Goal: Information Seeking & Learning: Learn about a topic

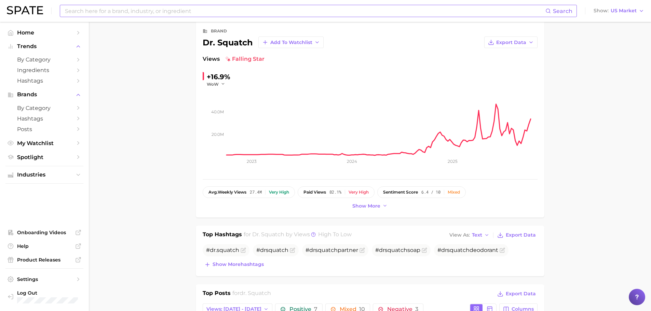
click at [189, 9] on input at bounding box center [304, 11] width 481 height 12
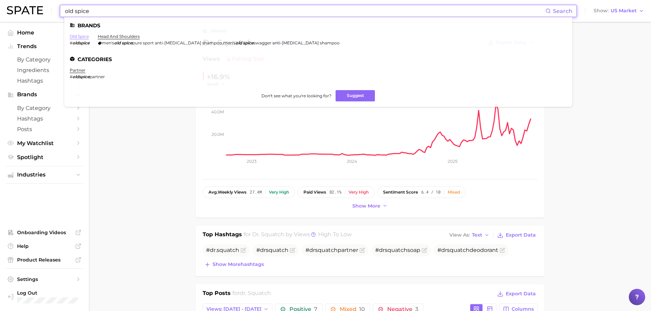
type input "old spice"
click at [84, 37] on link "old spice" at bounding box center [79, 36] width 19 height 5
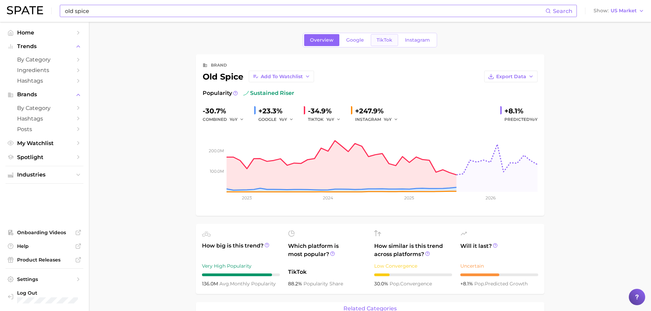
click at [376, 44] on link "TikTok" at bounding box center [384, 40] width 27 height 12
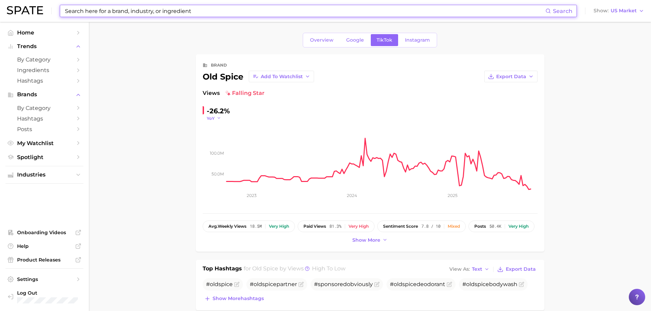
click at [214, 119] on span "YoY" at bounding box center [211, 119] width 8 height 6
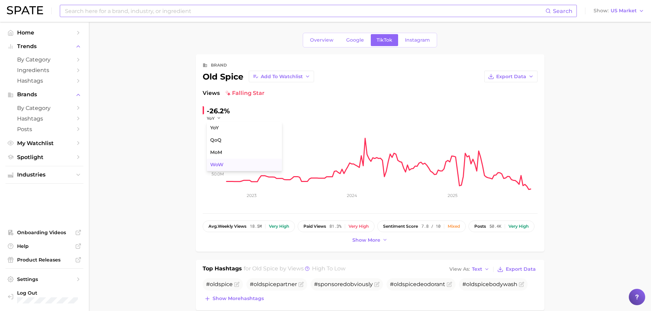
click at [214, 164] on span "WoW" at bounding box center [216, 165] width 13 height 6
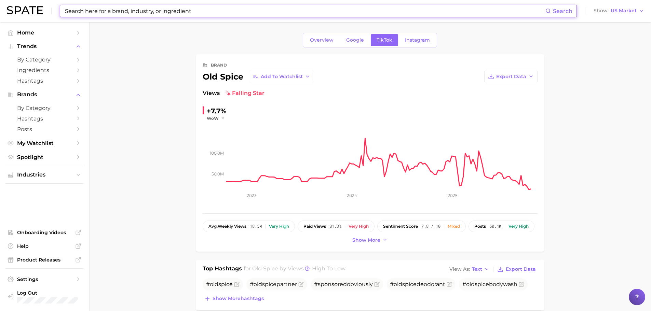
click at [250, 12] on input at bounding box center [304, 11] width 481 height 12
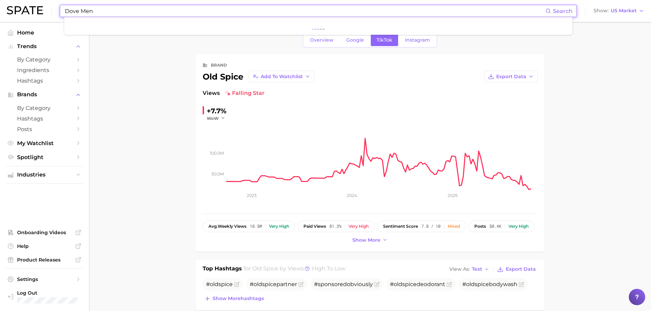
type input "Dove Men"
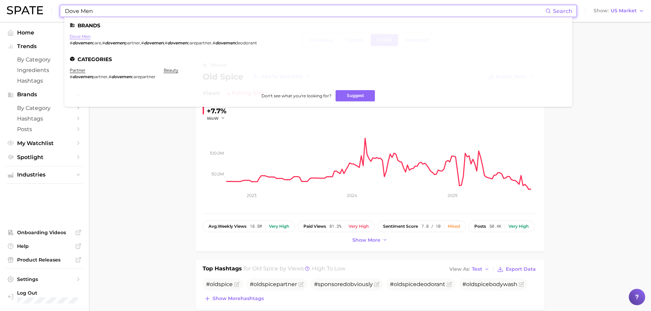
click at [86, 36] on link "dove men" at bounding box center [80, 36] width 21 height 5
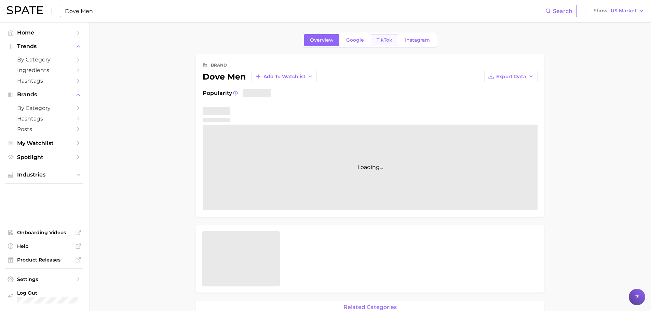
click at [385, 41] on span "TikTok" at bounding box center [385, 40] width 16 height 6
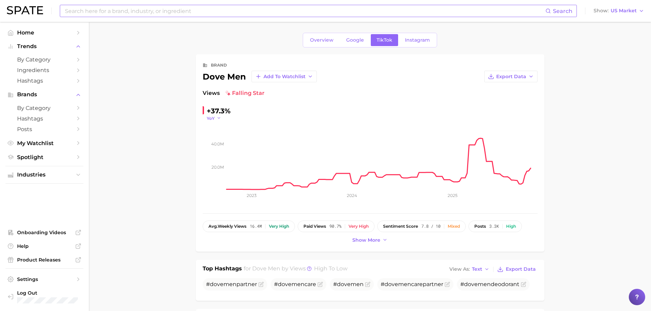
click at [217, 117] on icon "button" at bounding box center [219, 118] width 5 height 5
click at [216, 166] on span "WoW" at bounding box center [216, 165] width 13 height 6
click at [134, 10] on input at bounding box center [304, 11] width 481 height 12
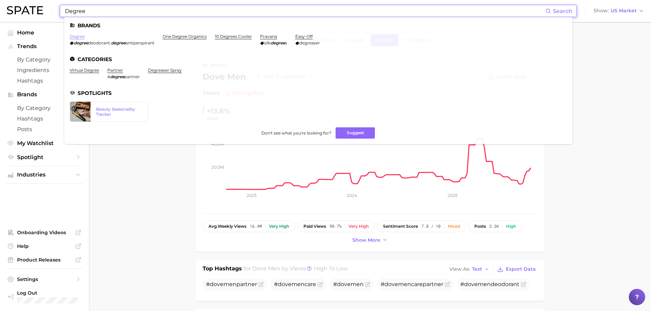
type input "Degree"
click at [76, 34] on link "degree" at bounding box center [77, 36] width 15 height 5
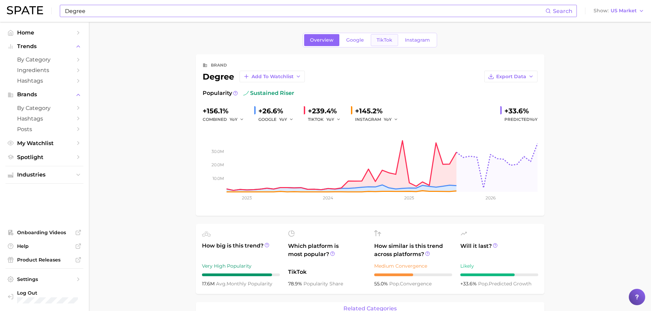
click at [385, 41] on span "TikTok" at bounding box center [385, 40] width 16 height 6
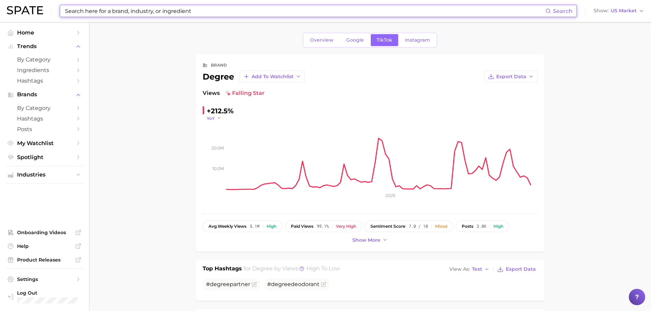
click at [218, 119] on polyline "button" at bounding box center [219, 118] width 2 height 1
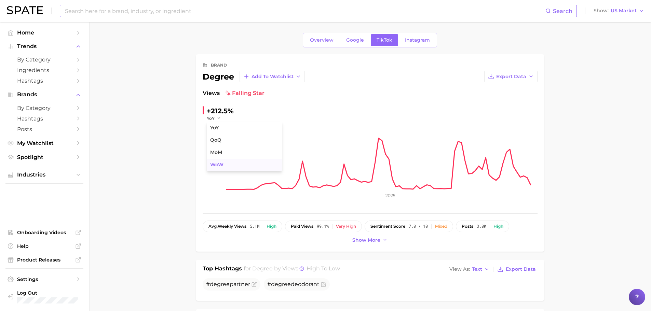
click at [222, 164] on span "WoW" at bounding box center [216, 165] width 13 height 6
click at [207, 13] on input at bounding box center [304, 11] width 481 height 12
type input "old spice"
click at [116, 9] on input "old spice" at bounding box center [304, 11] width 481 height 12
click at [117, 10] on input "old spice" at bounding box center [304, 11] width 481 height 12
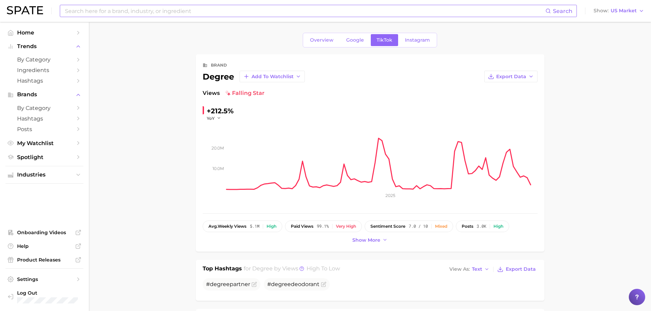
click at [223, 13] on input at bounding box center [304, 11] width 481 height 12
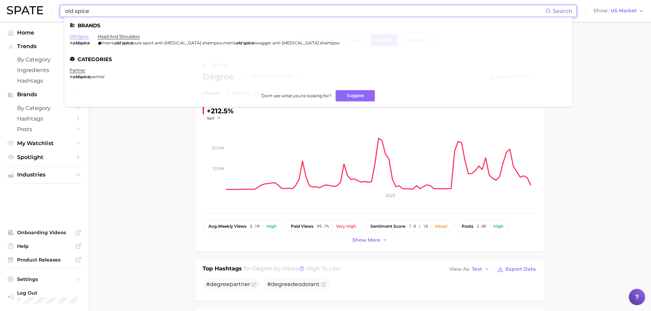
type input "old spice"
click at [79, 38] on link "old spice" at bounding box center [79, 36] width 19 height 5
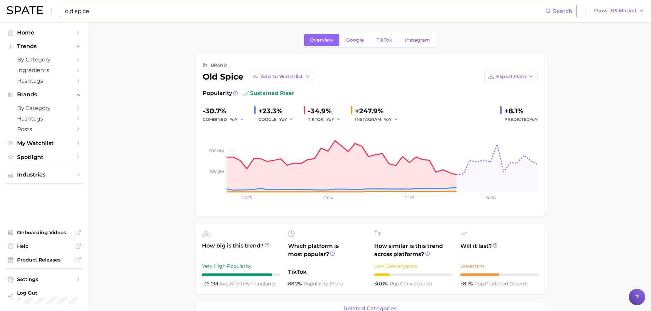
click at [379, 39] on span "TikTok" at bounding box center [385, 40] width 16 height 6
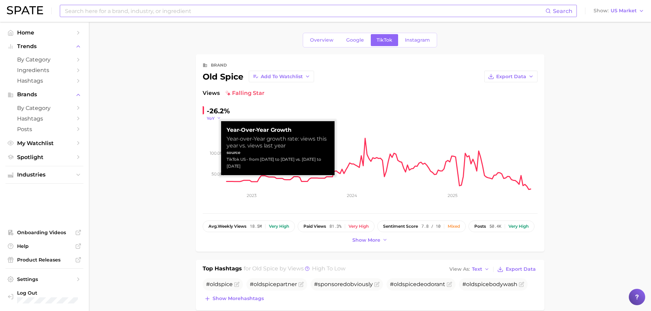
click at [220, 119] on icon "button" at bounding box center [219, 118] width 5 height 5
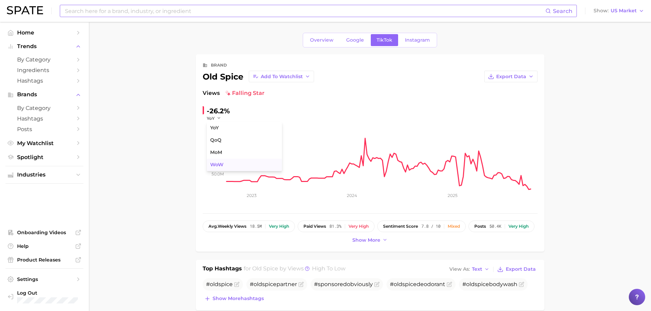
click at [214, 163] on span "WoW" at bounding box center [216, 165] width 13 height 6
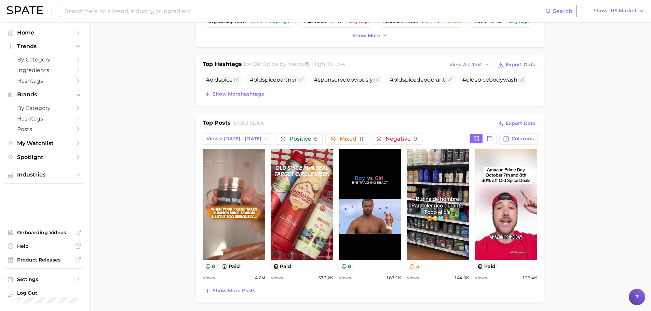
scroll to position [205, 0]
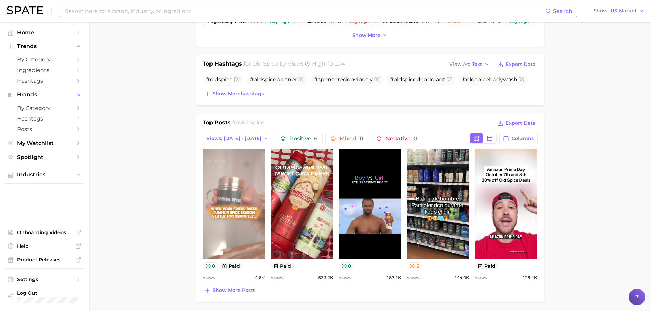
click at [242, 213] on link "view post on TikTok" at bounding box center [234, 204] width 63 height 111
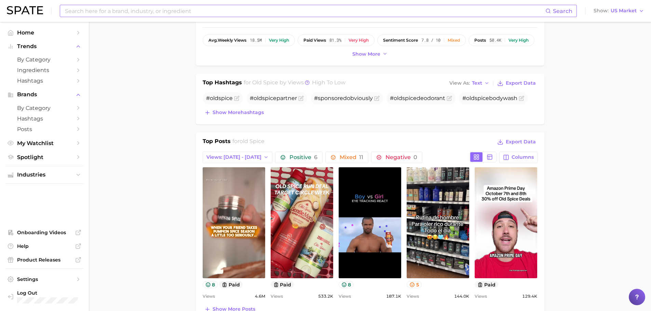
scroll to position [171, 0]
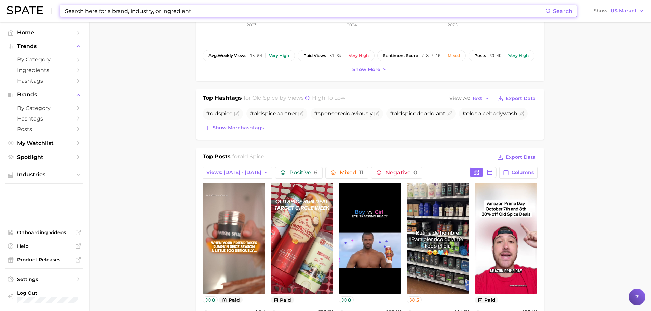
click at [131, 13] on input at bounding box center [304, 11] width 481 height 12
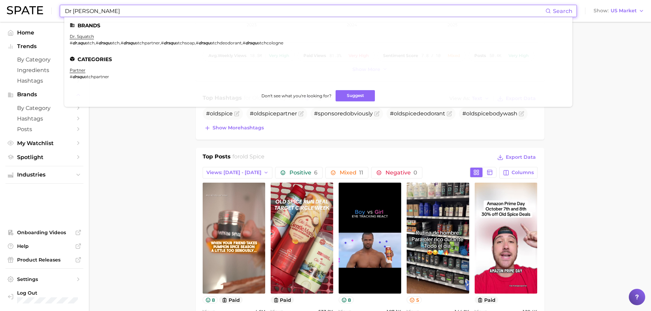
type input "Dr Squ"
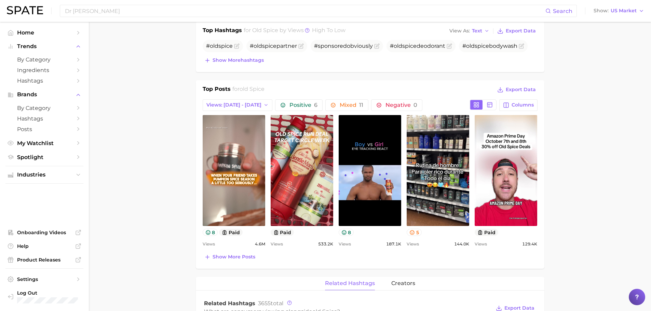
scroll to position [239, 0]
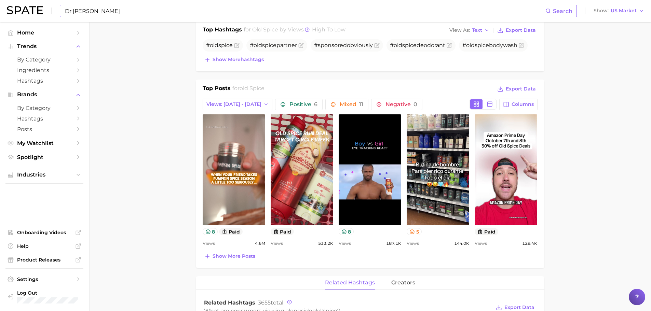
click at [133, 9] on input "Dr Squ" at bounding box center [304, 11] width 481 height 12
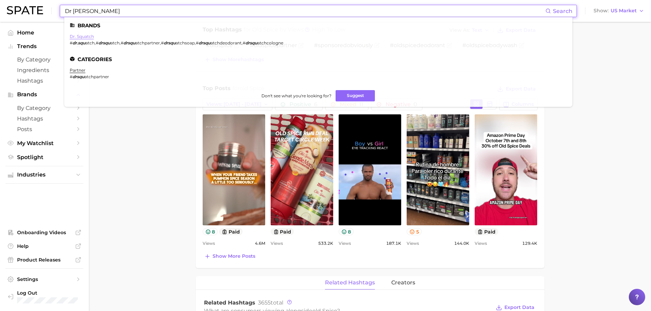
click at [91, 37] on link "dr. squatch" at bounding box center [82, 36] width 24 height 5
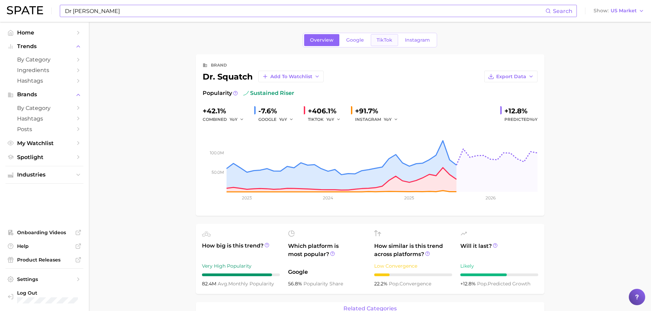
click at [387, 37] on link "TikTok" at bounding box center [384, 40] width 27 height 12
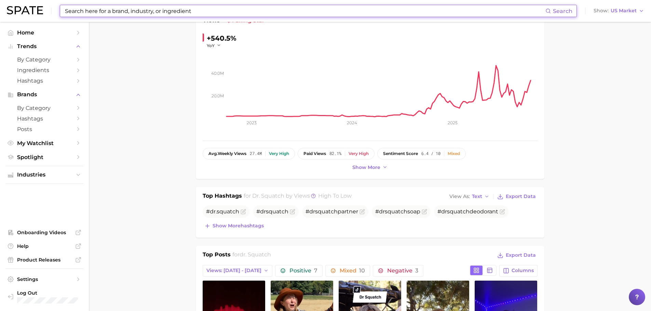
scroll to position [34, 0]
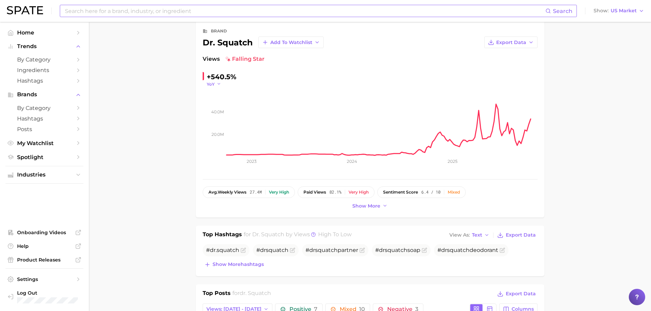
click at [217, 83] on icon "button" at bounding box center [219, 84] width 5 height 5
click at [225, 127] on button "WoW" at bounding box center [244, 131] width 75 height 12
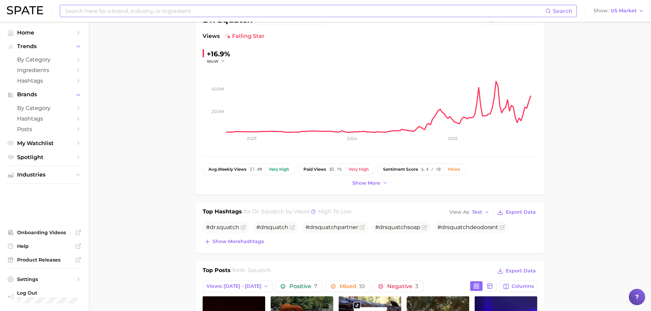
scroll to position [0, 0]
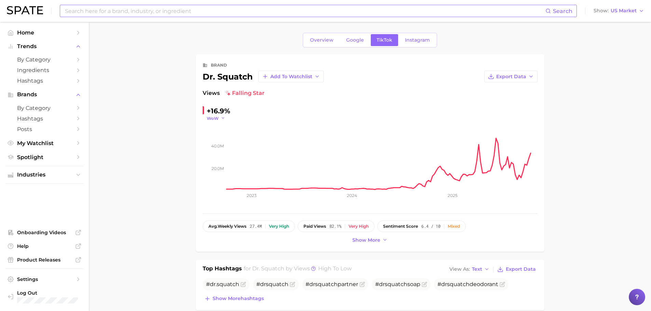
click at [218, 120] on button "WoW" at bounding box center [216, 119] width 19 height 6
click at [225, 150] on button "MoM" at bounding box center [244, 153] width 75 height 12
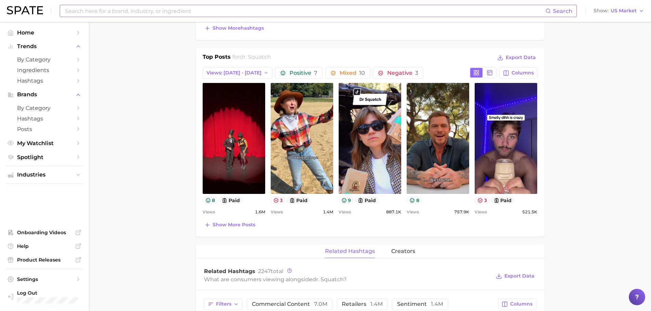
scroll to position [273, 0]
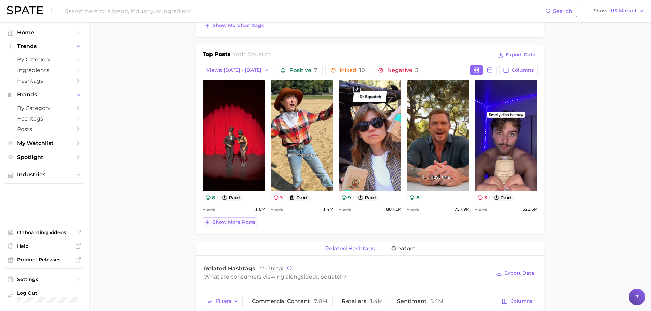
click at [242, 225] on span "Show more posts" at bounding box center [234, 222] width 43 height 6
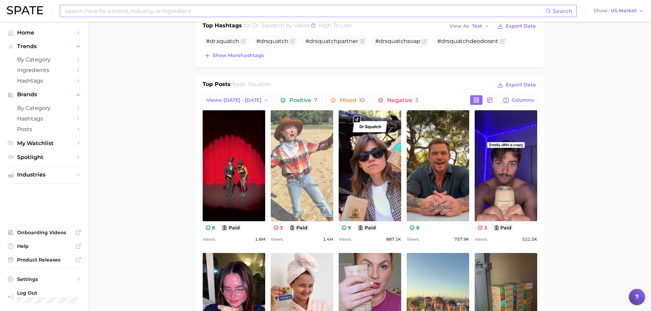
scroll to position [239, 0]
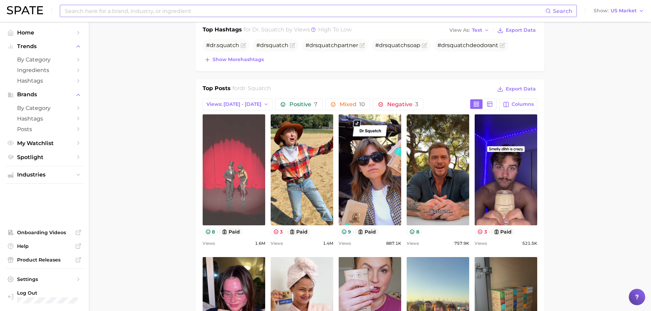
click at [258, 197] on link "view post on TikTok" at bounding box center [234, 170] width 63 height 111
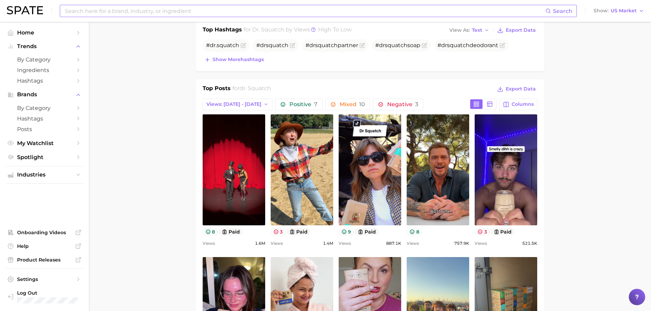
click at [145, 8] on input at bounding box center [304, 11] width 481 height 12
type input "old spice"
click at [126, 13] on input "old spice" at bounding box center [304, 11] width 481 height 12
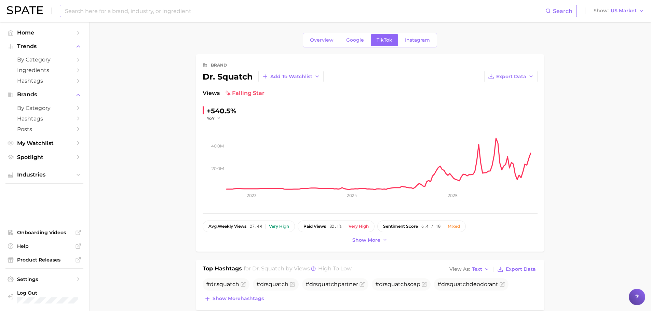
click at [196, 12] on input at bounding box center [304, 11] width 481 height 12
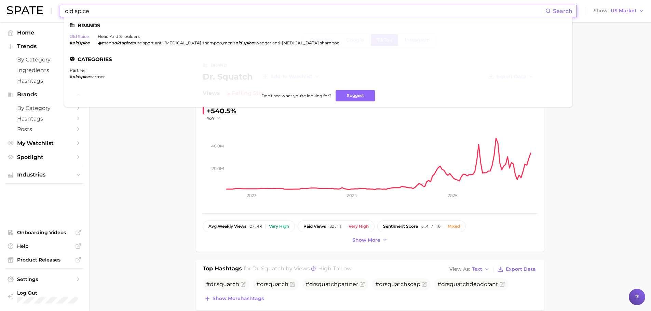
type input "old spice"
click at [82, 37] on link "old spice" at bounding box center [79, 36] width 19 height 5
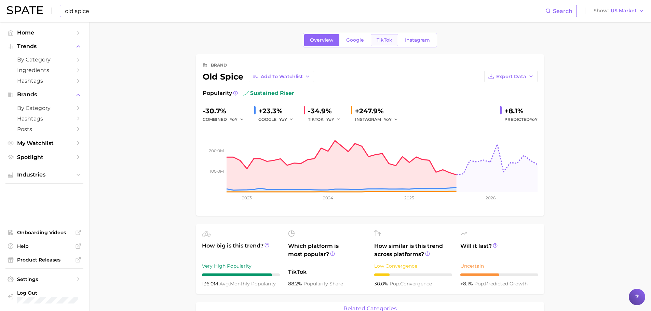
click at [383, 39] on span "TikTok" at bounding box center [385, 40] width 16 height 6
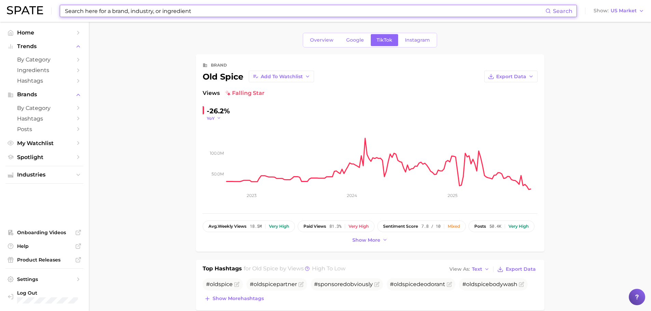
click at [216, 121] on button "YoY" at bounding box center [214, 119] width 15 height 6
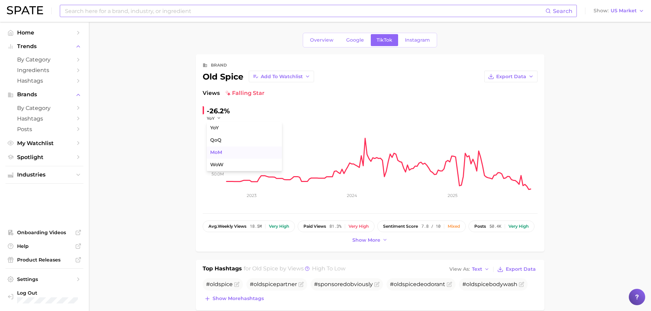
click at [215, 149] on button "MoM" at bounding box center [244, 153] width 75 height 12
